Goal: Contribute content: Contribute content

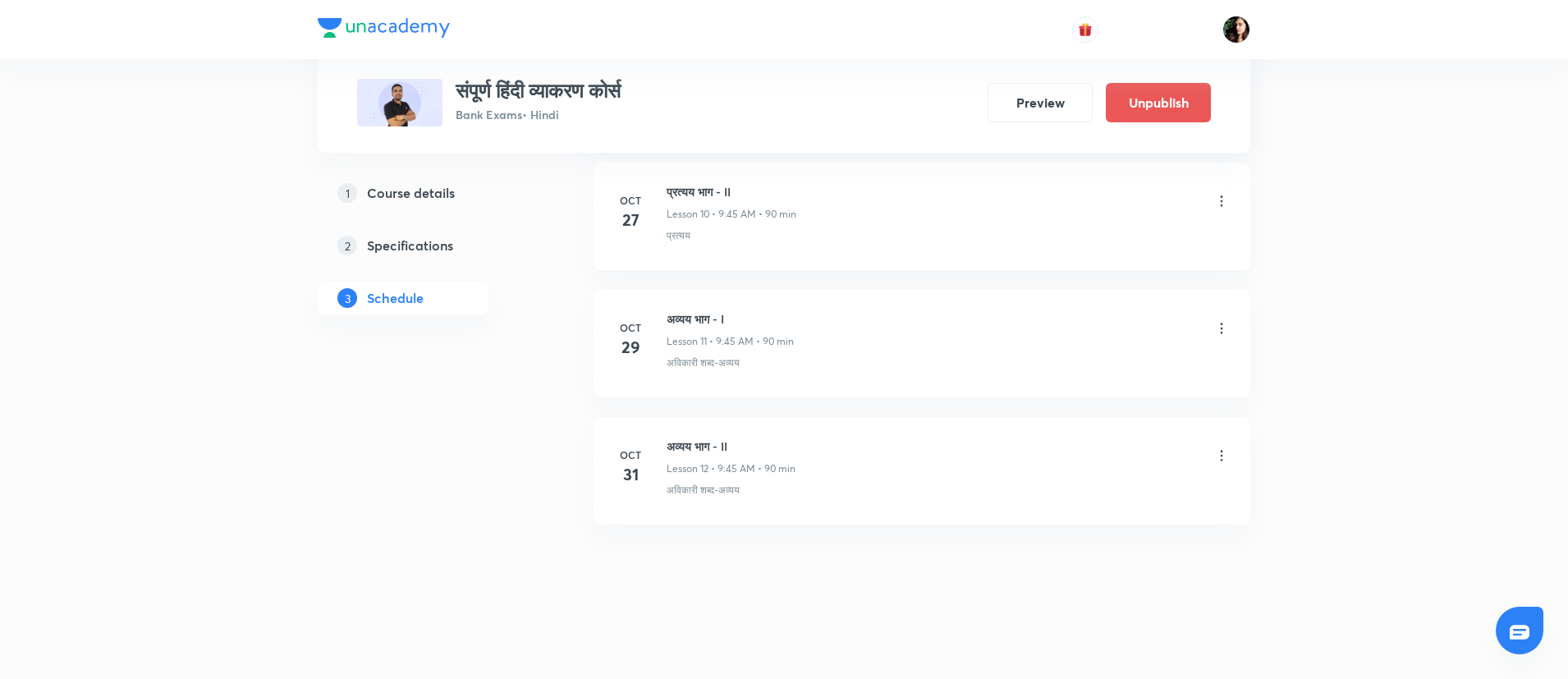
scroll to position [2084, 0]
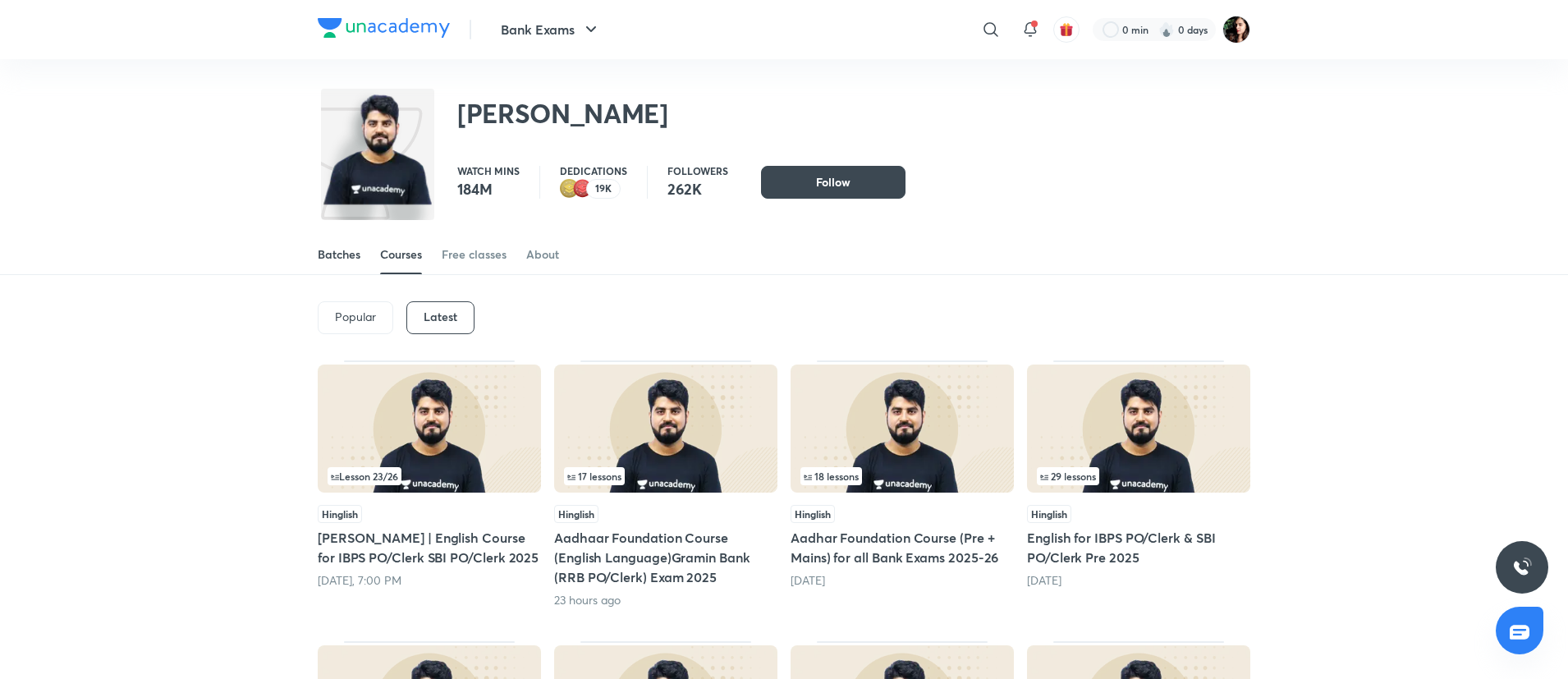
click at [346, 255] on div "Batches" at bounding box center [340, 254] width 43 height 17
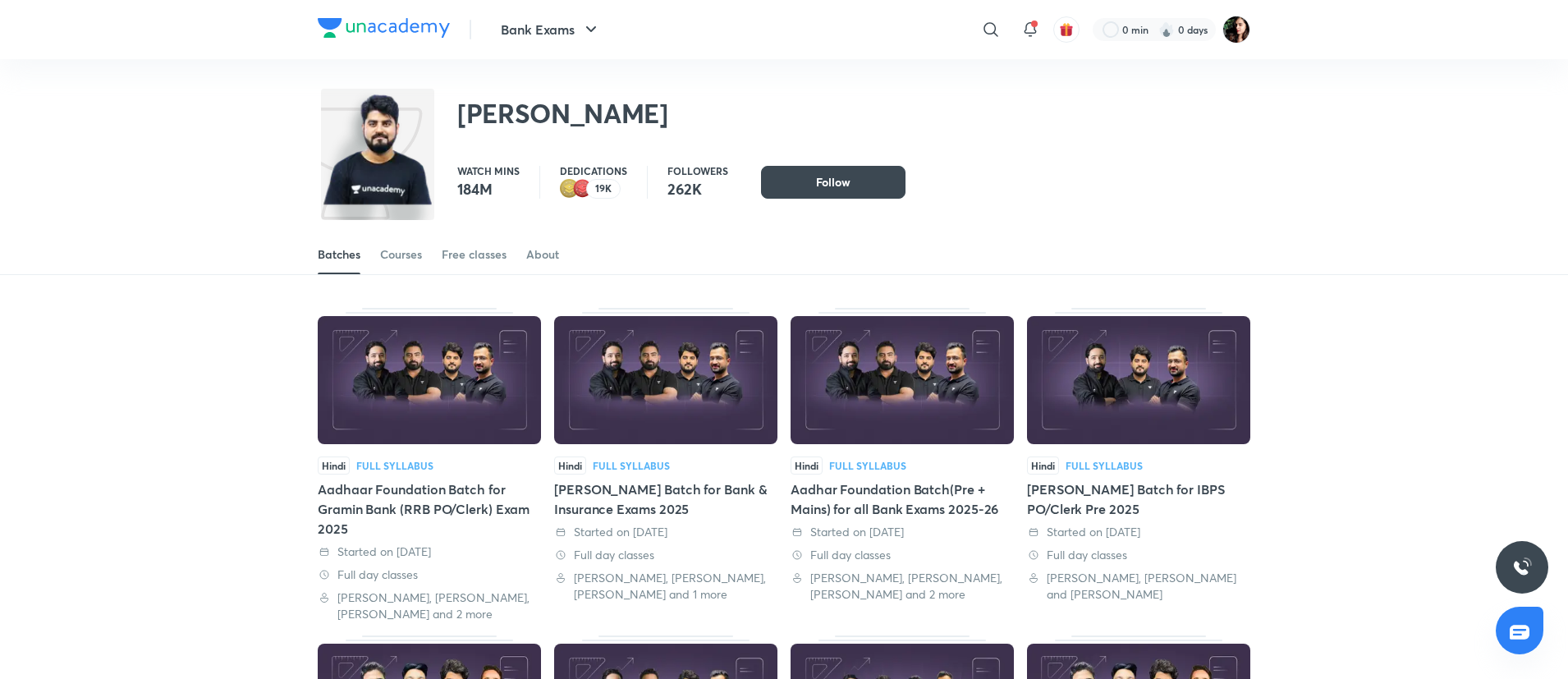
click at [380, 36] on img at bounding box center [384, 28] width 133 height 20
click at [378, 37] on div at bounding box center [384, 30] width 133 height 24
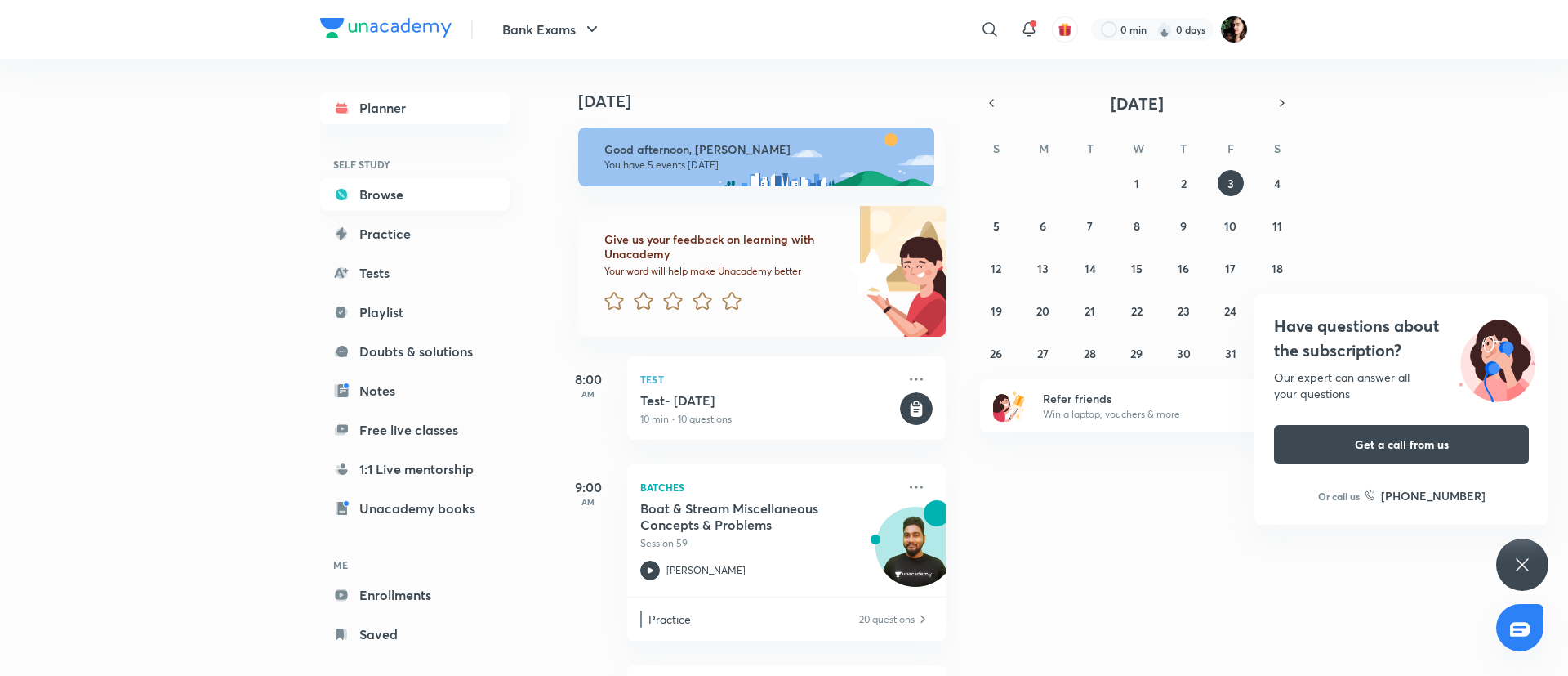
click at [401, 190] on link "Browse" at bounding box center [414, 195] width 190 height 33
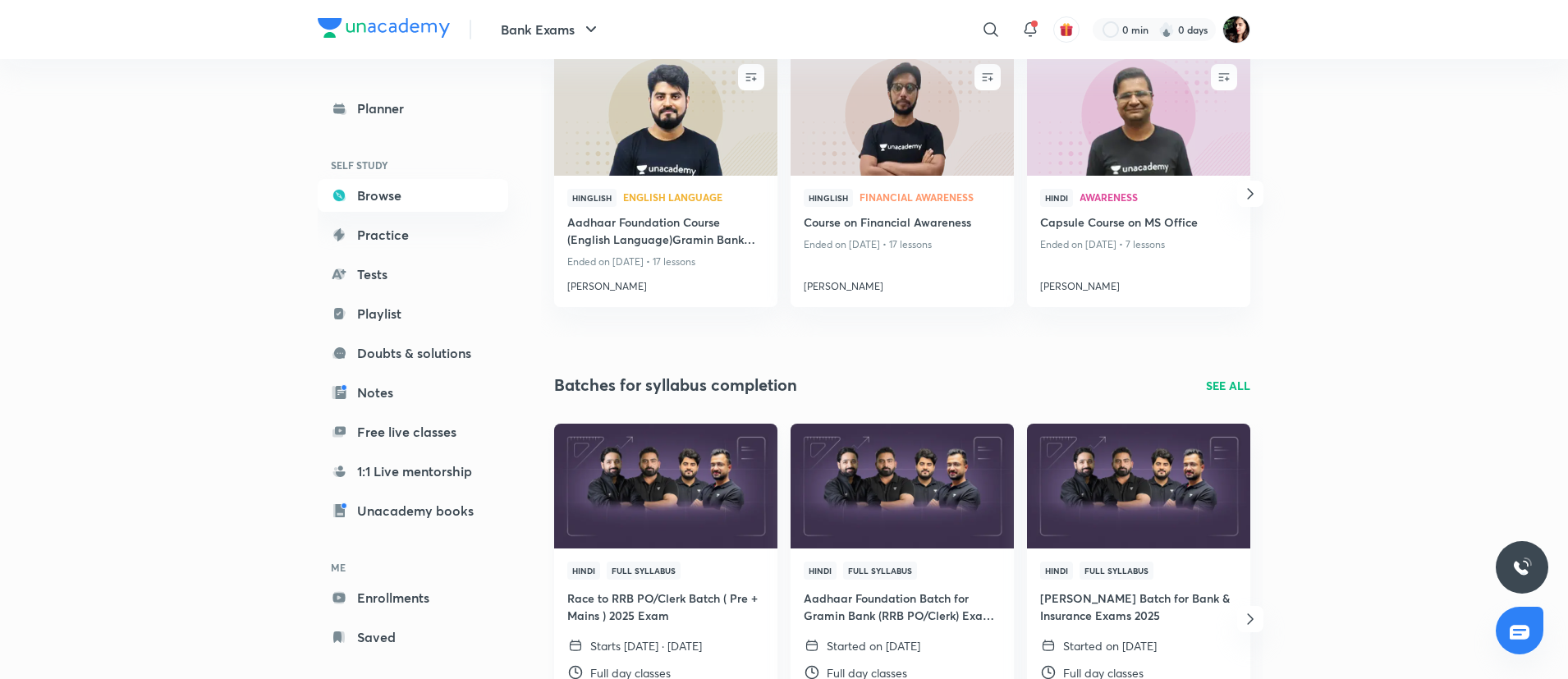
scroll to position [369, 0]
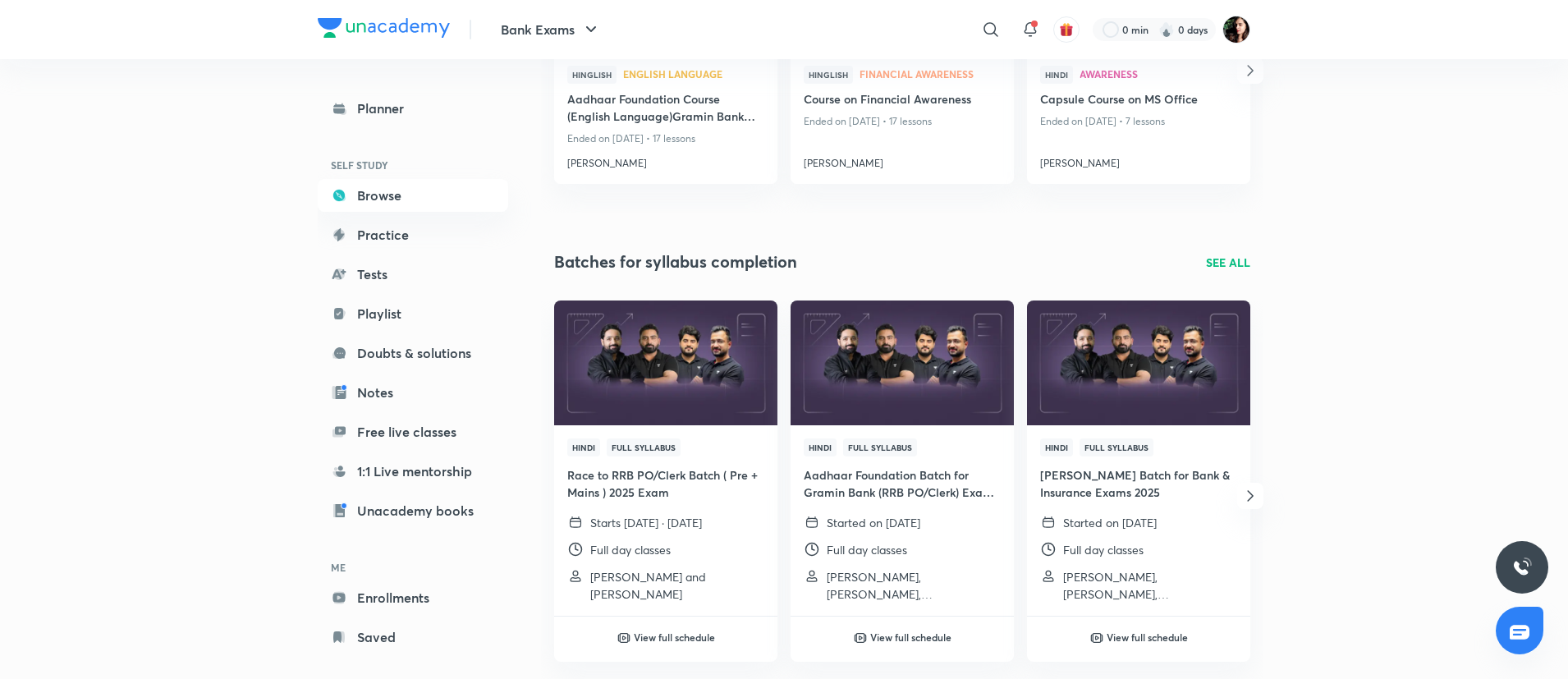
click at [920, 240] on div "Bank Exams Continue learning SEE ALL ENROLL Hinglish English Language Aadhaar F…" at bounding box center [902, 404] width 696 height 1364
click at [702, 386] on img at bounding box center [665, 363] width 228 height 128
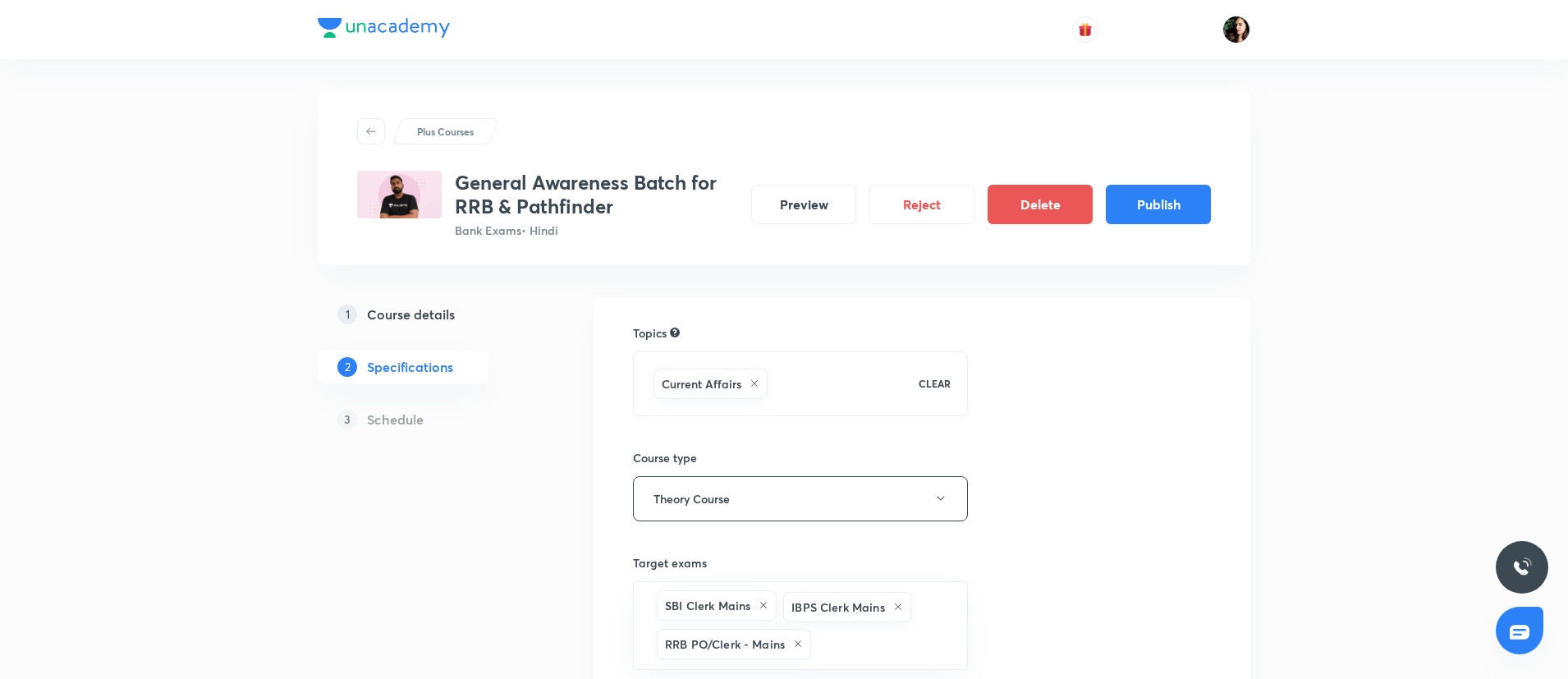
click at [421, 300] on link "1 Course details" at bounding box center [430, 315] width 224 height 33
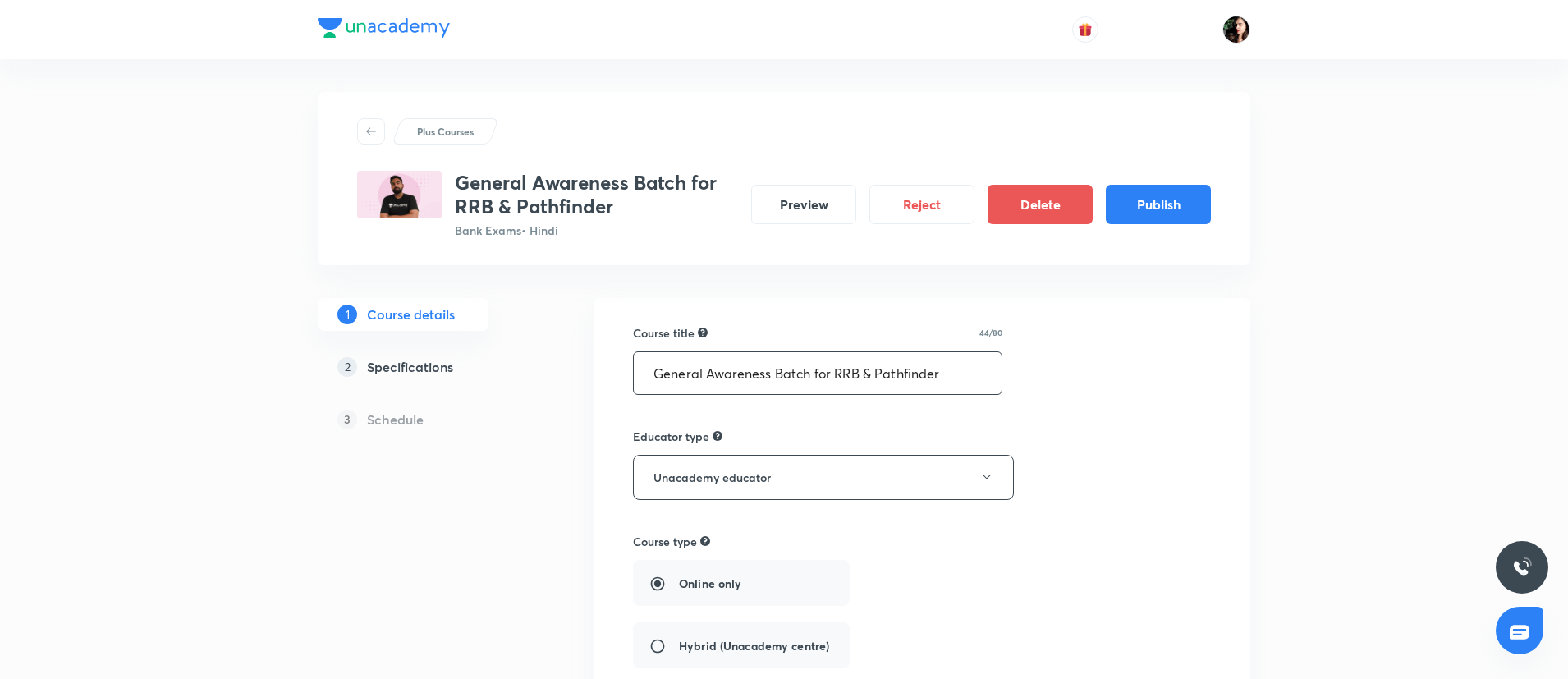
click at [785, 380] on input "General Awareness Batch for RRB & Pathfinder" at bounding box center [818, 373] width 368 height 42
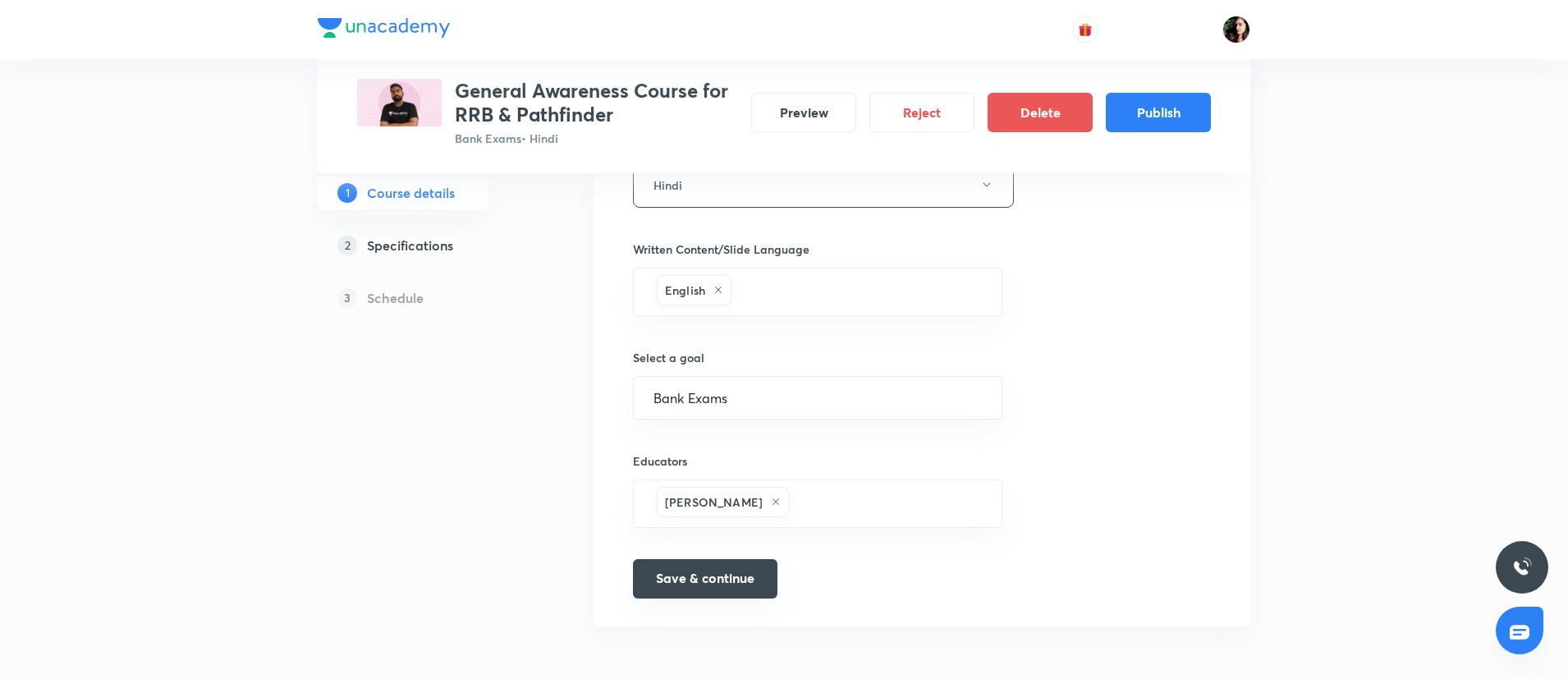
type input "General Awareness Course for RRB & Pathfinder"
drag, startPoint x: 716, startPoint y: 581, endPoint x: 728, endPoint y: 518, distance: 64.1
click at [712, 581] on button "Save & continue" at bounding box center [705, 580] width 144 height 40
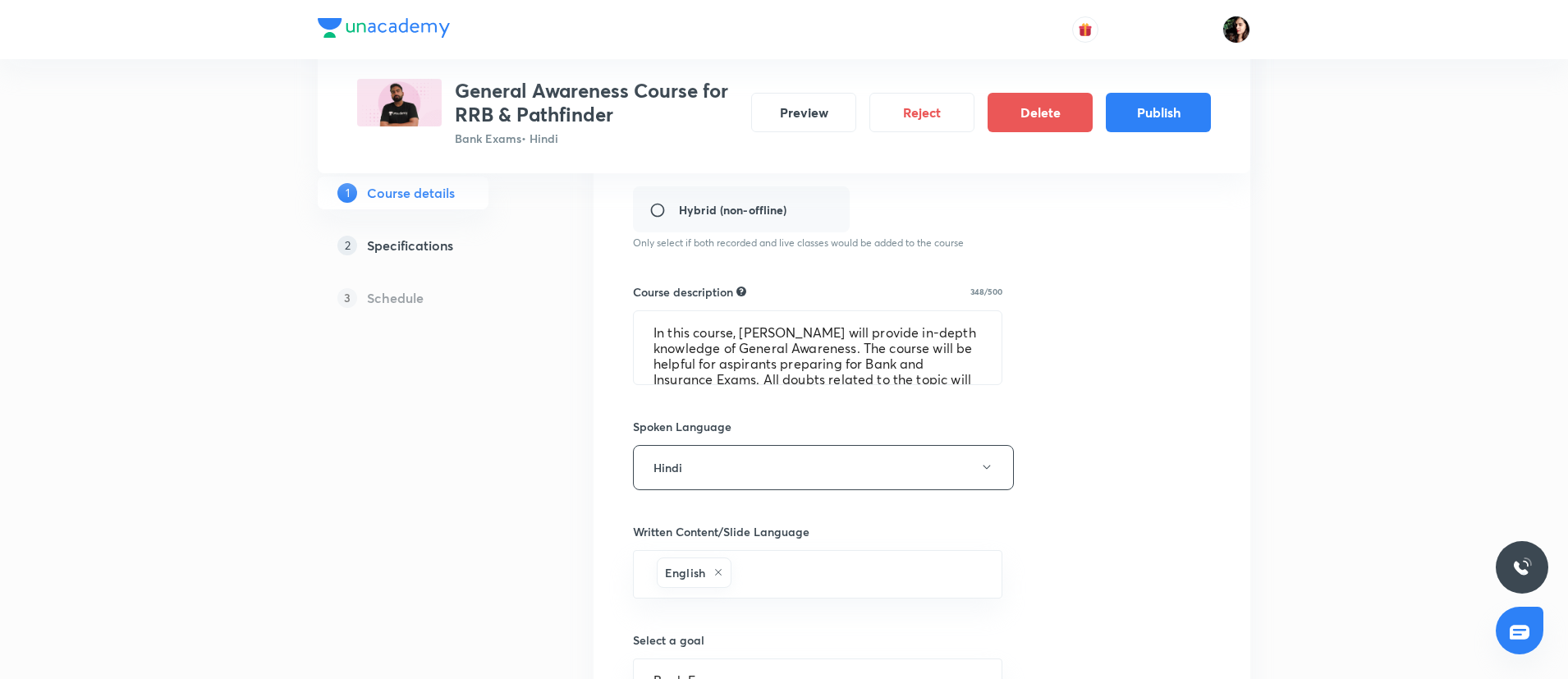
scroll to position [411, 0]
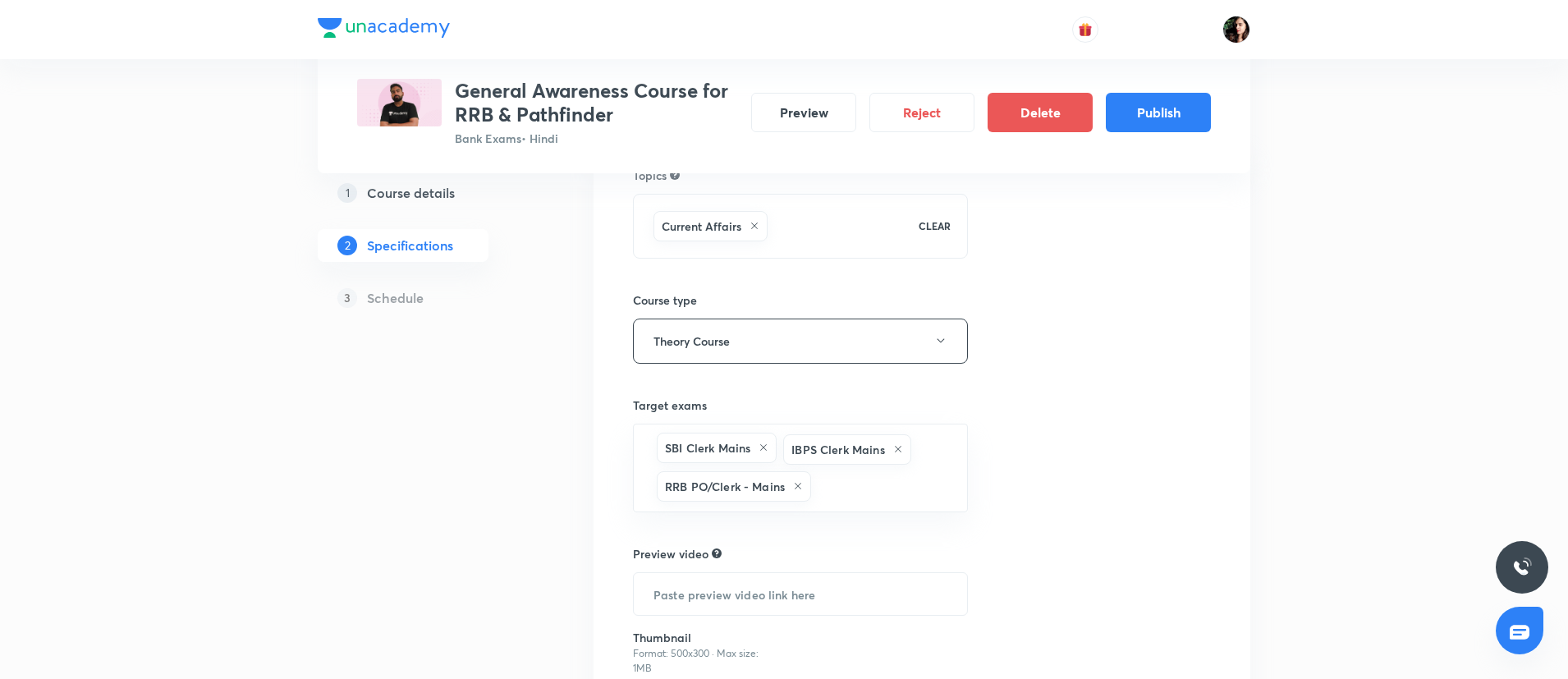
scroll to position [330, 0]
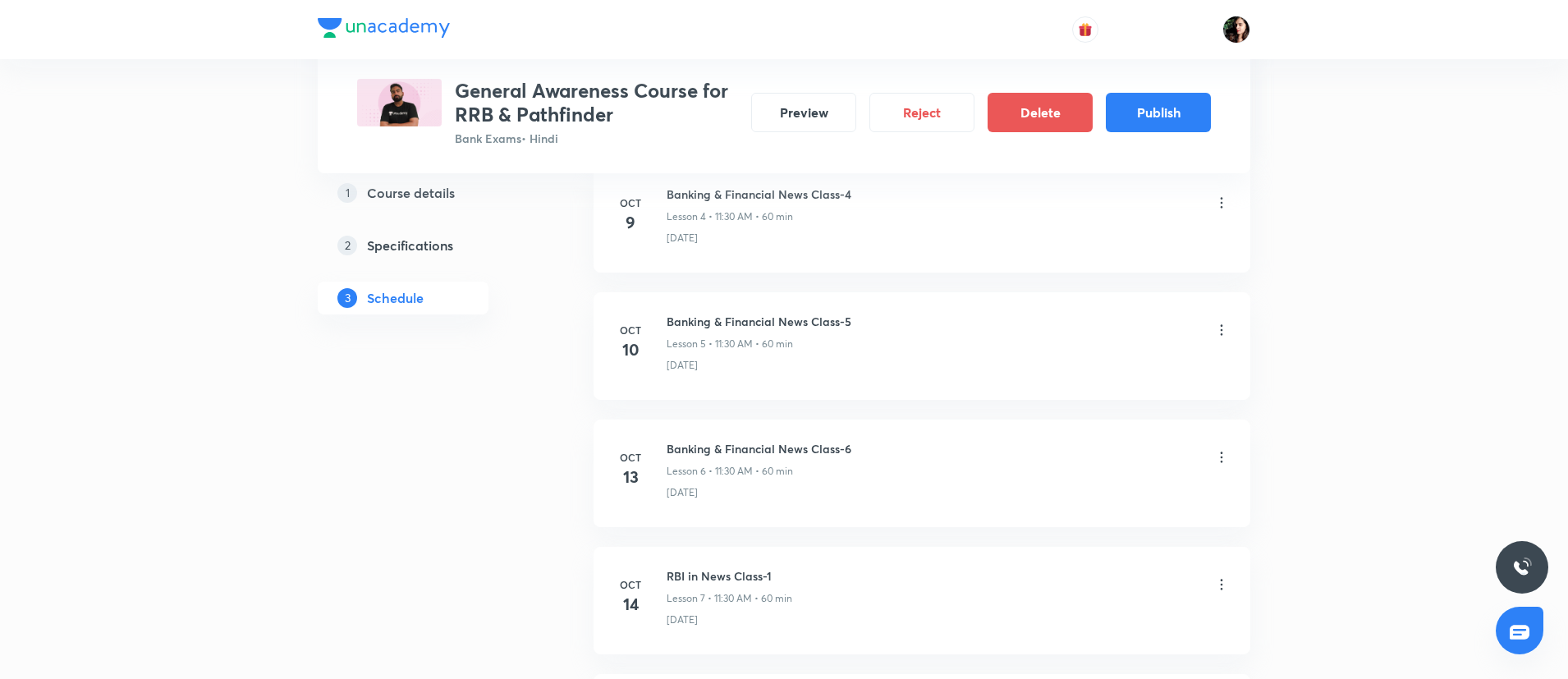
scroll to position [1354, 0]
click at [1194, 124] on button "Publish" at bounding box center [1158, 111] width 105 height 40
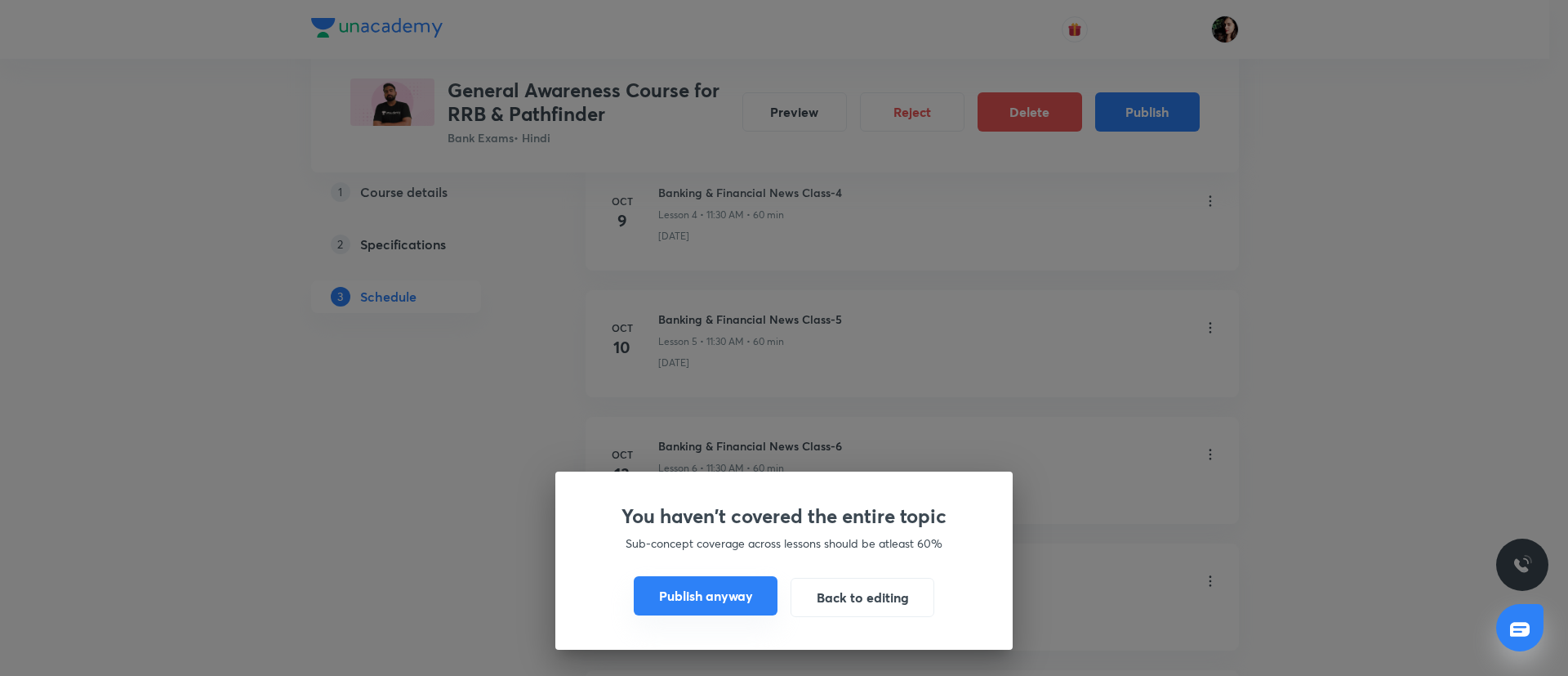
click at [678, 603] on button "Publish anyway" at bounding box center [705, 596] width 143 height 40
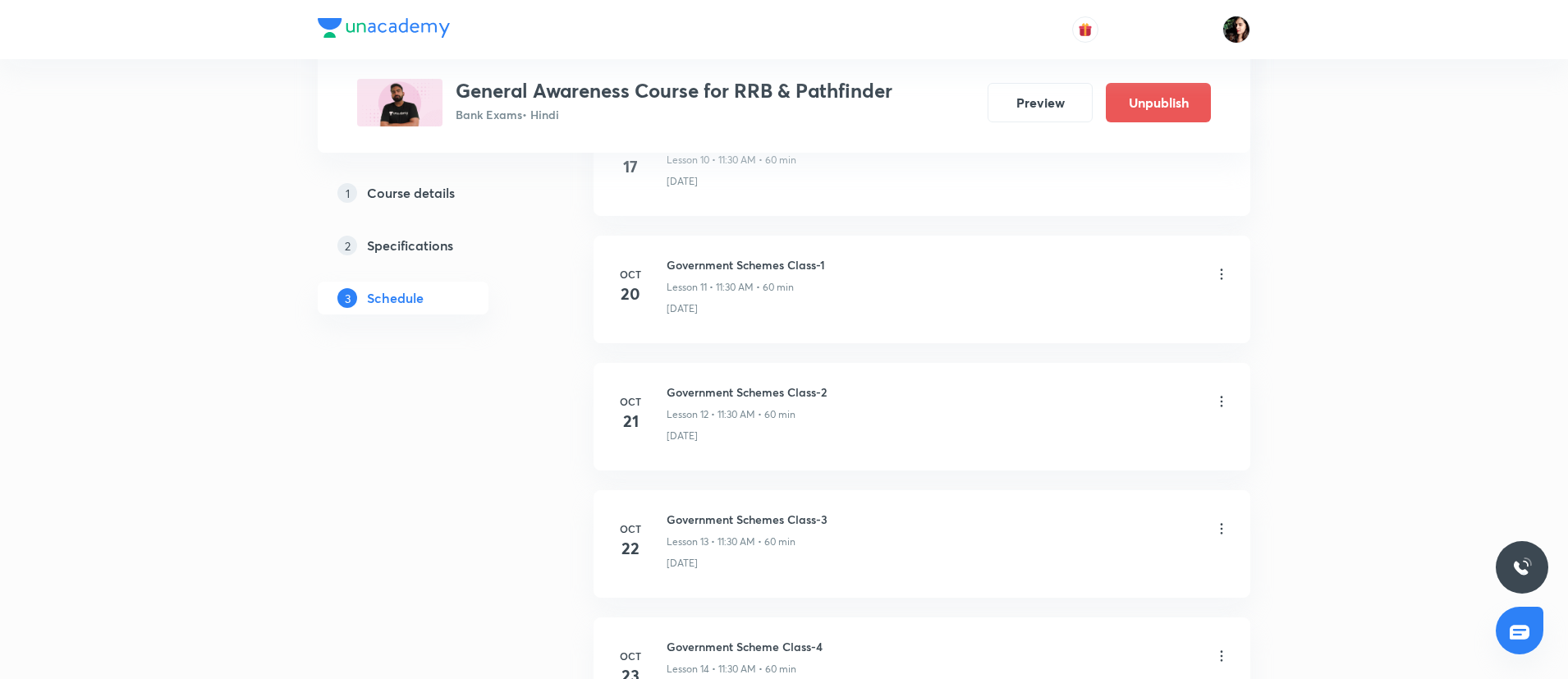
scroll to position [2195, 0]
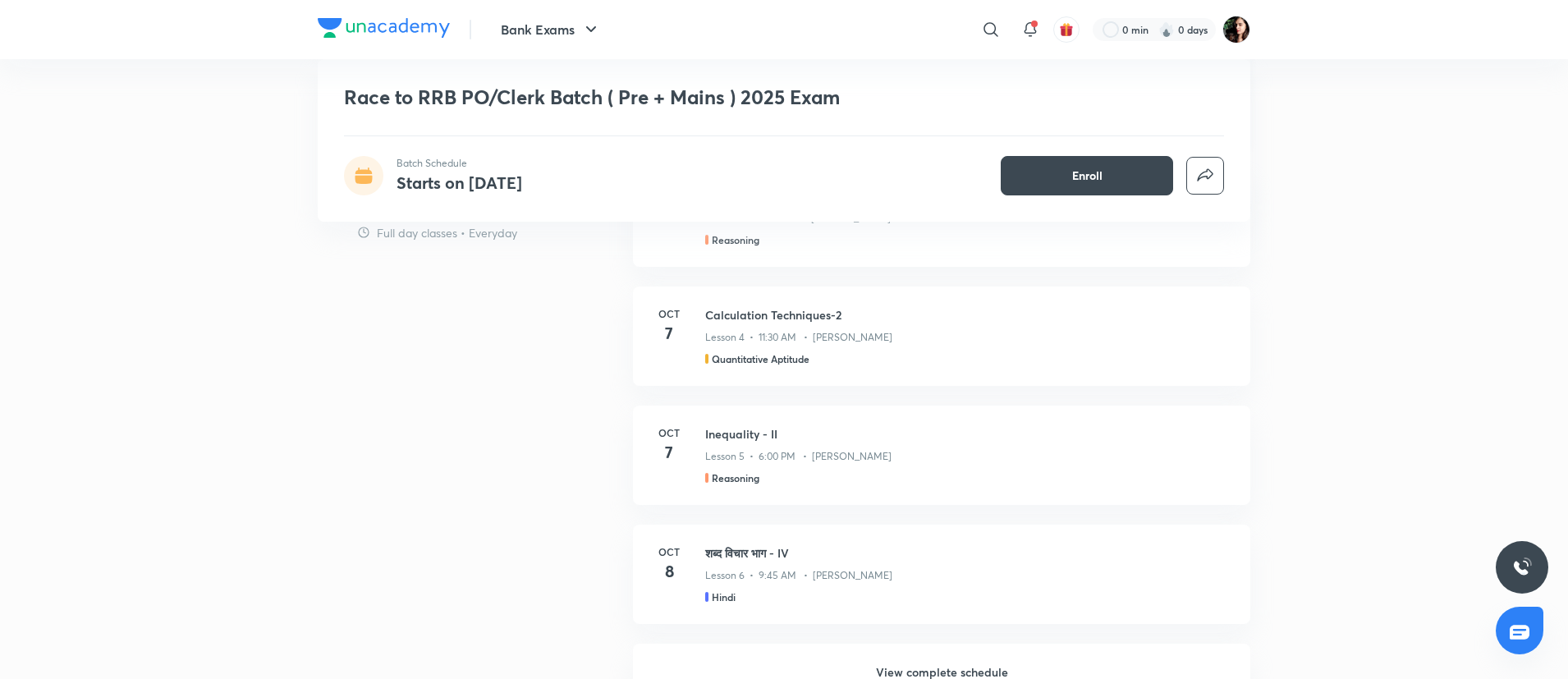
scroll to position [862, 0]
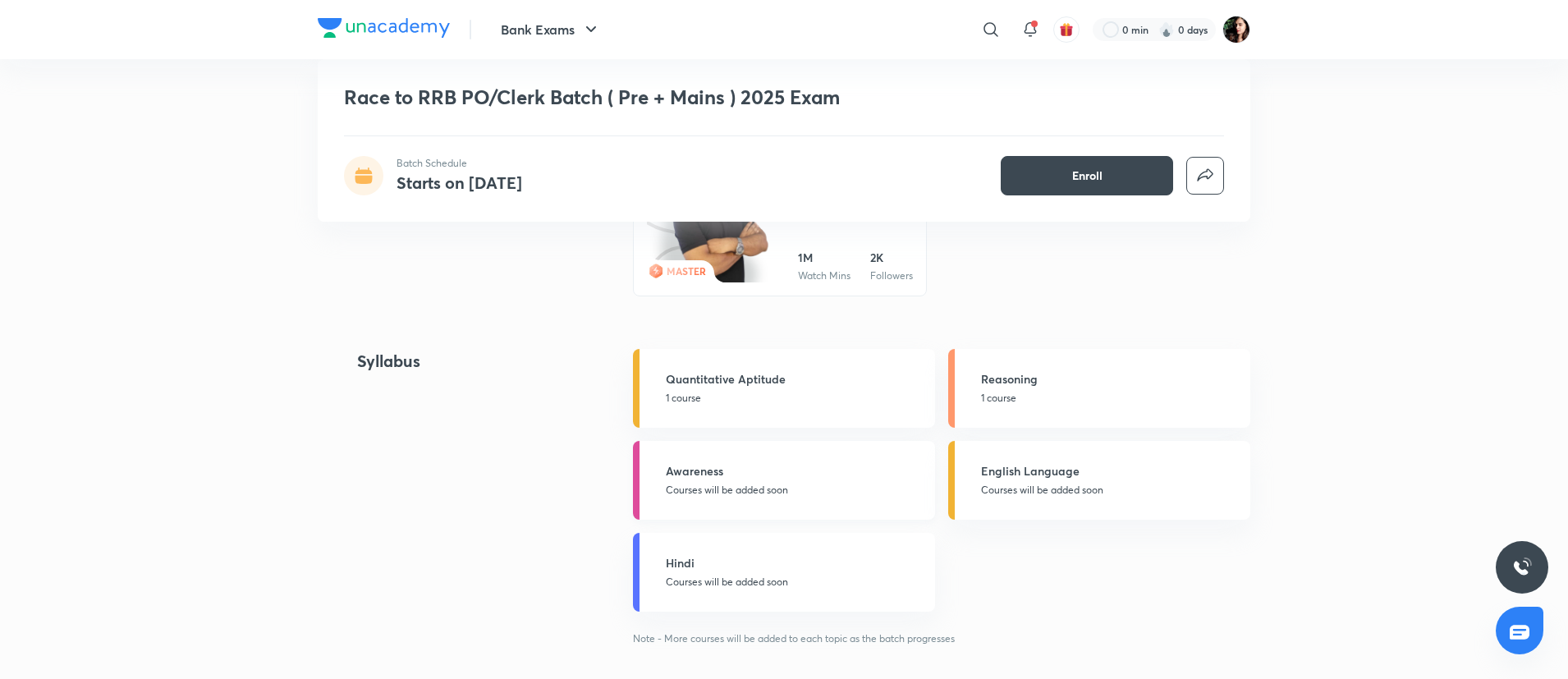
scroll to position [1847, 0]
